Goal: Task Accomplishment & Management: Use online tool/utility

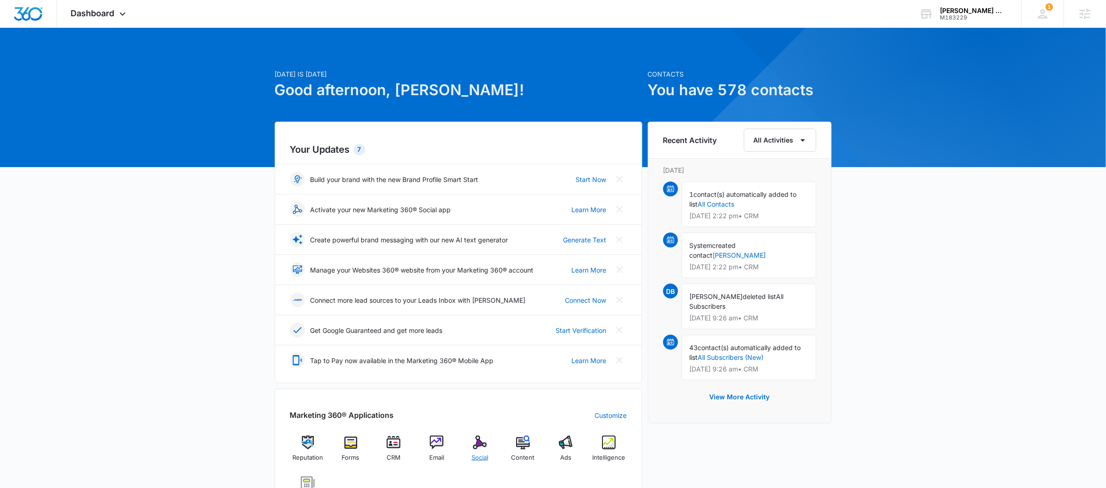
click at [477, 449] on img at bounding box center [480, 442] width 14 height 14
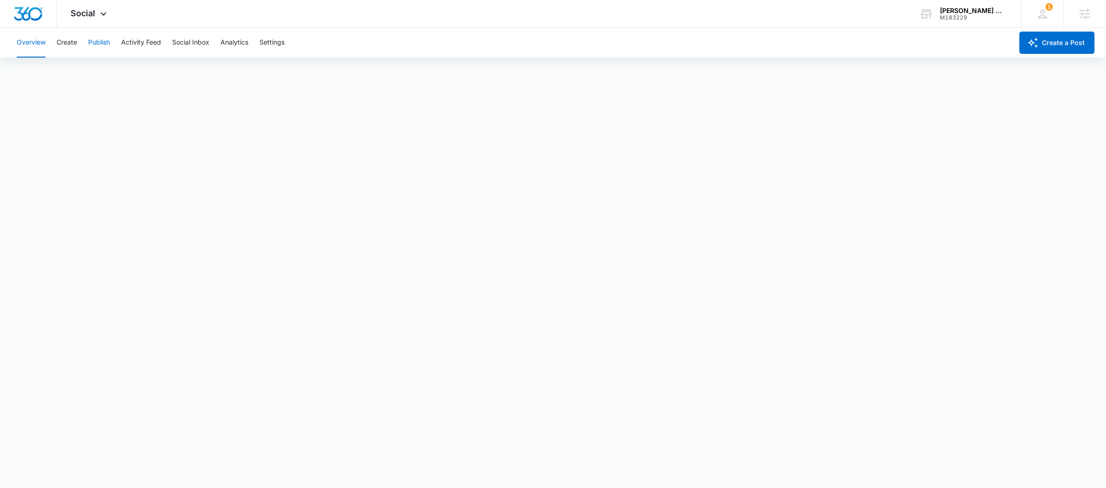
click at [103, 38] on button "Publish" at bounding box center [99, 43] width 22 height 30
click at [110, 13] on div "Social Apps Reputation Forms CRM Email Social POS Content Ads Intelligence File…" at bounding box center [90, 13] width 66 height 27
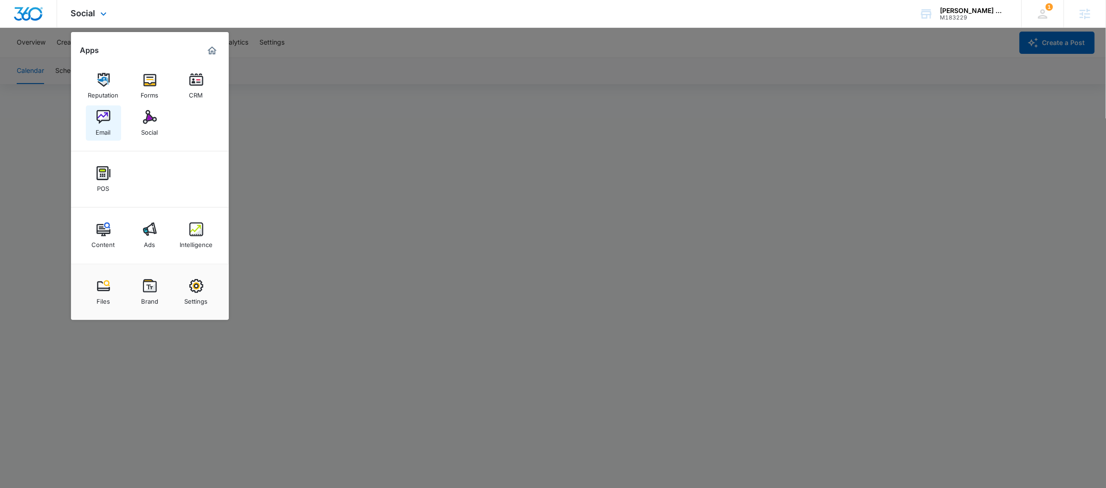
click at [94, 125] on link "Email" at bounding box center [103, 122] width 35 height 35
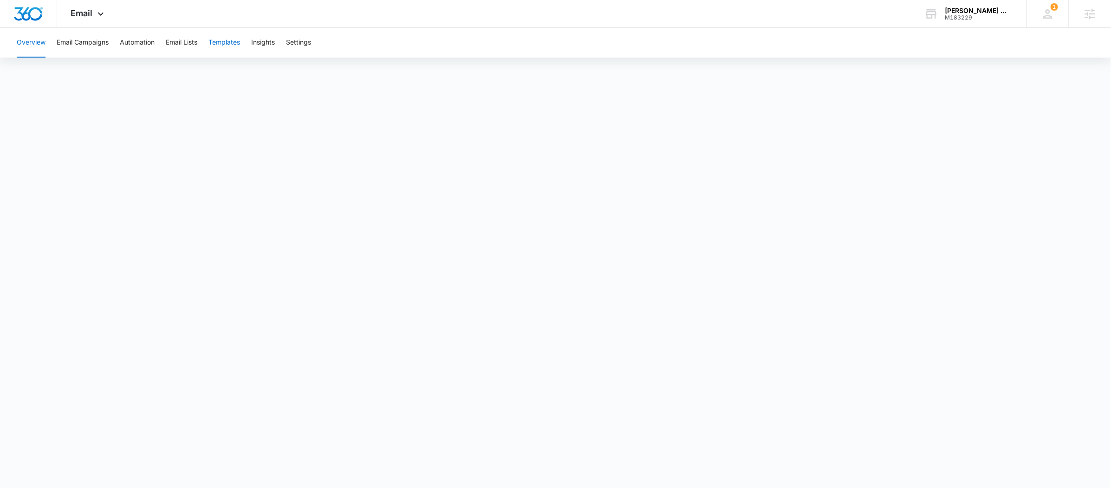
click at [234, 44] on button "Templates" at bounding box center [224, 43] width 32 height 30
